Goal: Information Seeking & Learning: Learn about a topic

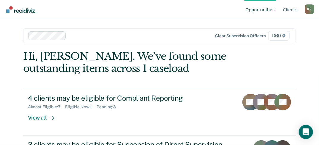
scroll to position [37, 0]
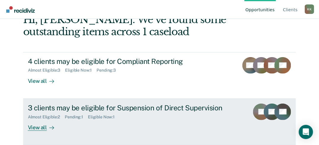
click at [37, 128] on div "View all" at bounding box center [44, 126] width 33 height 12
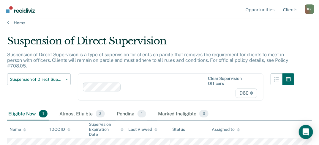
scroll to position [10, 0]
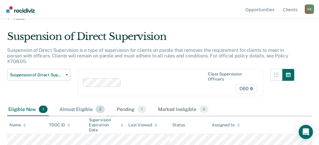
click at [74, 111] on div "Almost Eligible 2" at bounding box center [82, 110] width 48 height 13
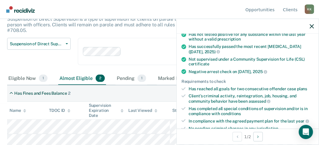
scroll to position [95, 0]
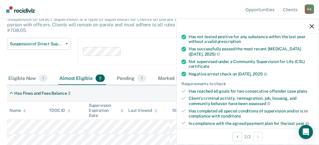
click at [161, 106] on th "Last Viewed" at bounding box center [148, 111] width 44 height 18
click at [311, 26] on icon "button" at bounding box center [312, 26] width 4 height 4
click at [309, 27] on div at bounding box center [248, 26] width 142 height 15
click at [314, 28] on div at bounding box center [248, 26] width 142 height 15
click at [310, 27] on icon "button" at bounding box center [312, 26] width 4 height 4
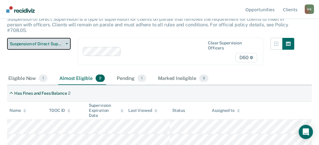
click at [23, 42] on span "Suspension of Direct Supervision" at bounding box center [36, 44] width 53 height 5
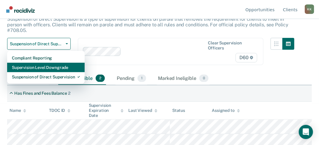
click at [44, 68] on div "Supervision Level Downgrade" at bounding box center [46, 67] width 68 height 9
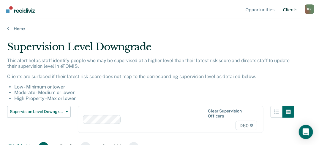
click at [288, 12] on link "Client s" at bounding box center [290, 9] width 17 height 19
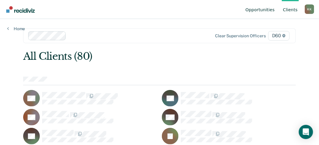
click at [273, 11] on link "Opportunities" at bounding box center [259, 9] width 31 height 19
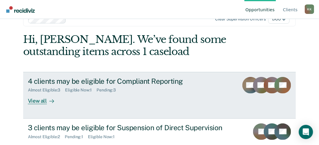
scroll to position [37, 0]
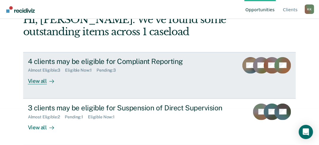
click at [42, 82] on div "View all" at bounding box center [44, 79] width 33 height 12
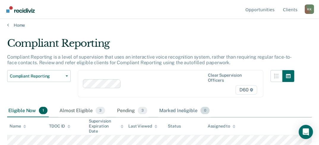
scroll to position [5, 0]
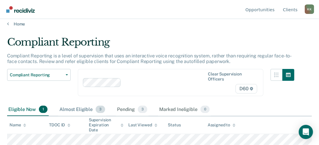
click at [68, 107] on div "Almost Eligible 3" at bounding box center [82, 110] width 48 height 13
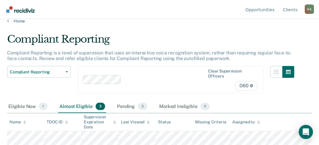
scroll to position [0, 0]
